Goal: Information Seeking & Learning: Compare options

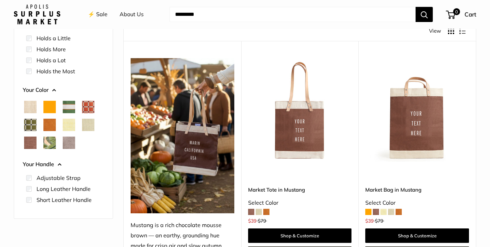
scroll to position [91, 0]
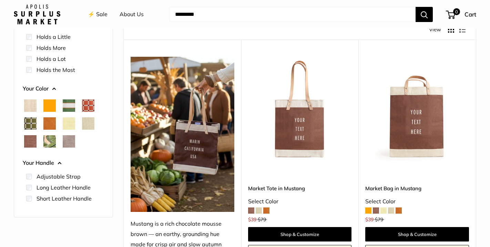
click at [49, 144] on span "Palm Leaf" at bounding box center [49, 141] width 12 height 12
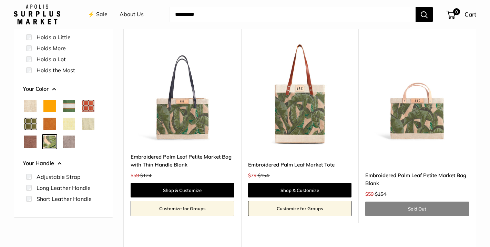
scroll to position [105, 0]
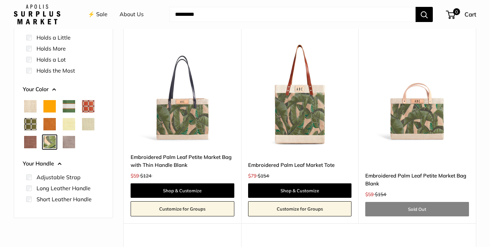
click at [32, 105] on span "Natural" at bounding box center [30, 106] width 12 height 12
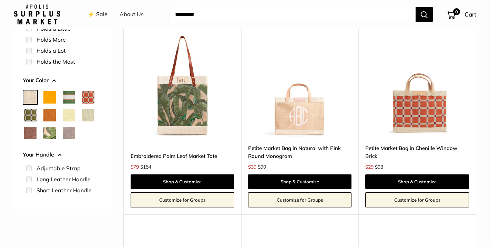
scroll to position [115, 0]
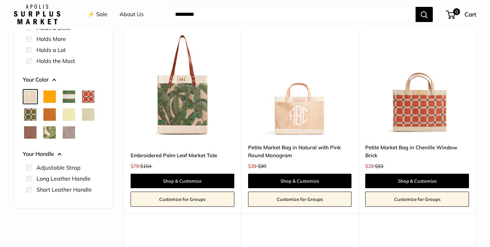
click at [52, 99] on span "Orange" at bounding box center [49, 97] width 12 height 12
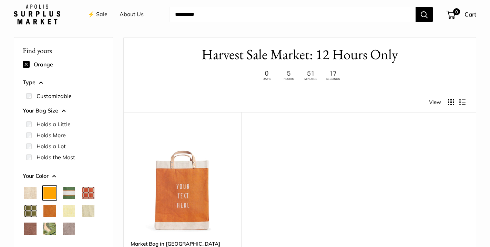
scroll to position [18, 0]
drag, startPoint x: 63, startPoint y: 182, endPoint x: 64, endPoint y: 187, distance: 5.6
click at [64, 187] on div "Your Color" at bounding box center [63, 207] width 81 height 74
click at [68, 193] on span "Court Green" at bounding box center [69, 193] width 12 height 12
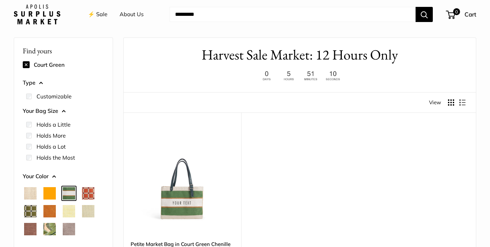
click at [87, 194] on span "Chenille Window Brick" at bounding box center [88, 193] width 12 height 12
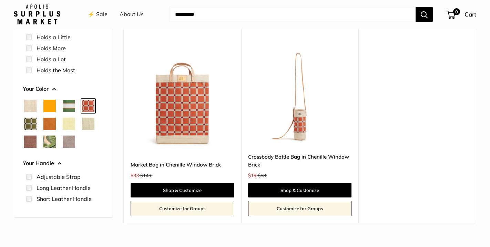
scroll to position [112, 0]
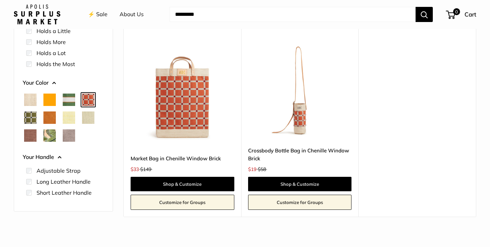
click at [31, 117] on span "Chenille Window Sage" at bounding box center [30, 118] width 12 height 12
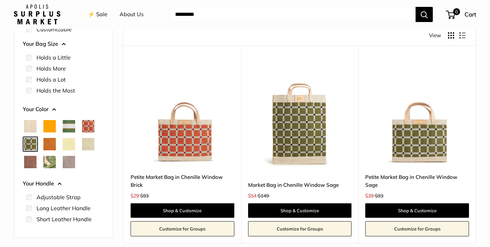
scroll to position [91, 0]
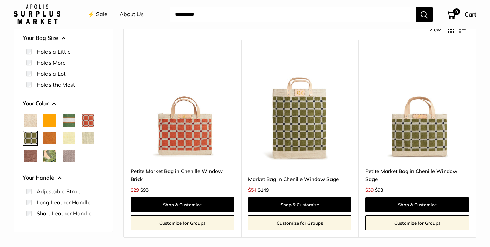
click at [47, 145] on div at bounding box center [63, 139] width 87 height 54
click at [49, 135] on span "Cognac" at bounding box center [49, 138] width 12 height 12
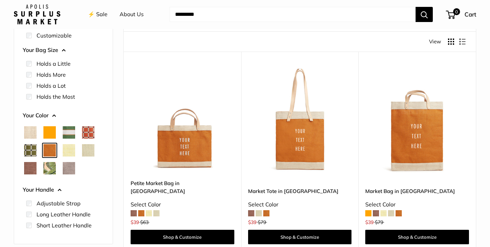
scroll to position [87, 0]
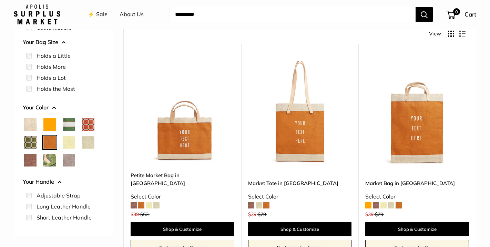
click at [68, 141] on span "Daisy" at bounding box center [69, 142] width 12 height 12
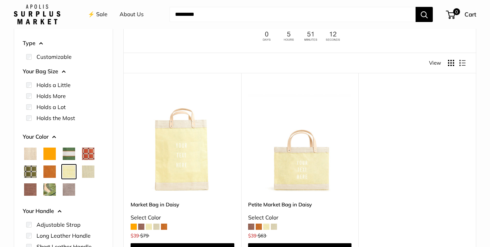
scroll to position [72, 0]
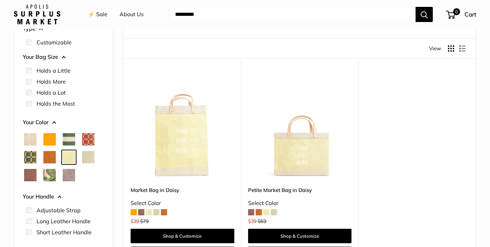
click at [91, 155] on span "Mint Sorbet" at bounding box center [88, 157] width 12 height 12
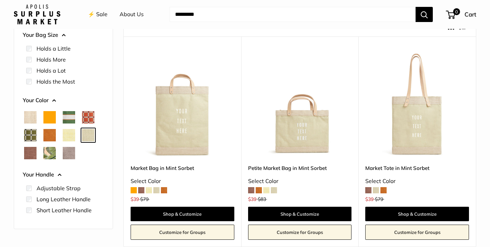
scroll to position [106, 0]
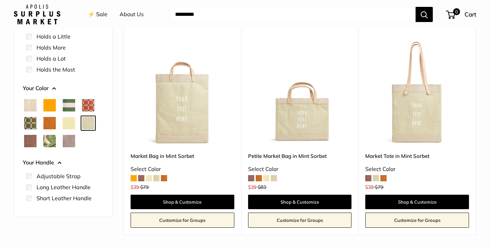
click at [27, 141] on span "Mustang" at bounding box center [30, 141] width 12 height 12
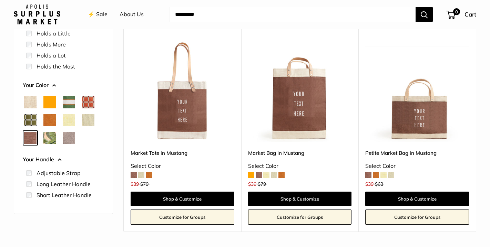
scroll to position [111, 0]
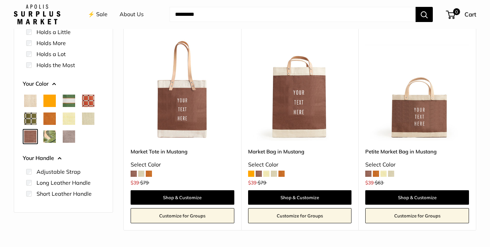
click at [51, 135] on span "Palm Leaf" at bounding box center [49, 137] width 12 height 12
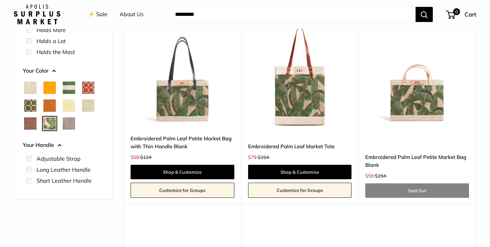
scroll to position [129, 0]
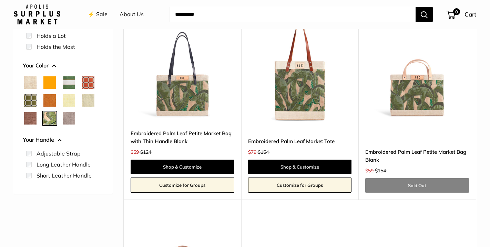
click at [71, 118] on span "Taupe" at bounding box center [69, 118] width 12 height 12
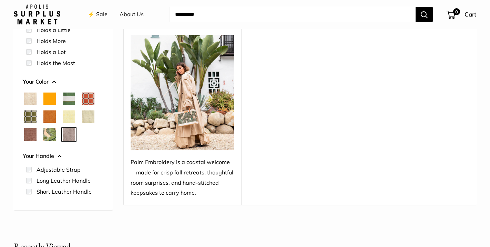
scroll to position [97, 0]
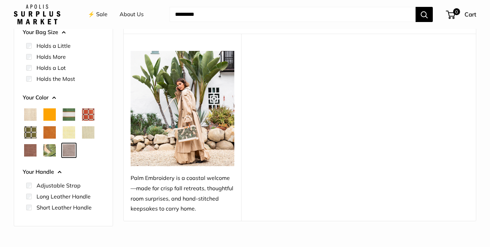
click at [35, 181] on li "Adjustable Strap" at bounding box center [65, 185] width 78 height 11
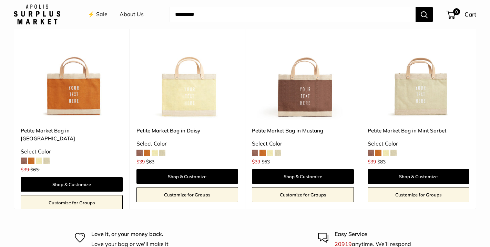
scroll to position [313, 0]
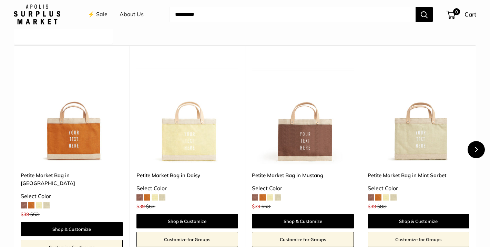
click at [481, 148] on button "Next" at bounding box center [476, 149] width 17 height 17
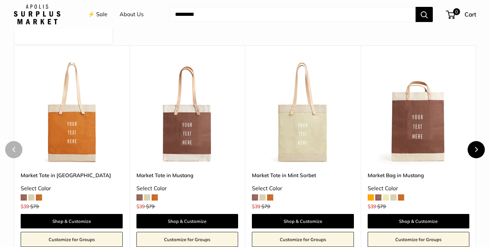
click at [479, 148] on button "Next" at bounding box center [476, 149] width 17 height 17
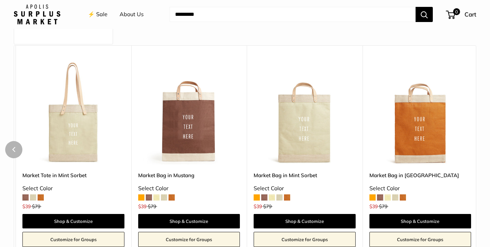
click at [479, 148] on div "Recently Viewed Upgrade: Next Day Fulfillment Customizable Text Short Handle Ne…" at bounding box center [245, 139] width 490 height 229
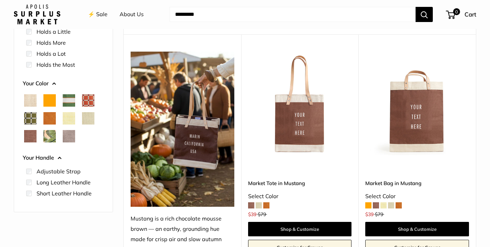
scroll to position [98, 0]
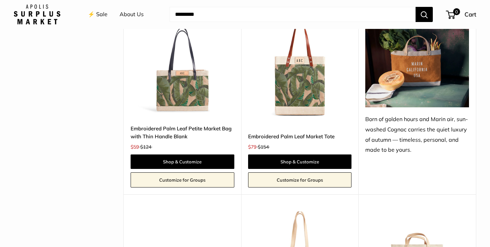
scroll to position [766, 0]
